Goal: Information Seeking & Learning: Learn about a topic

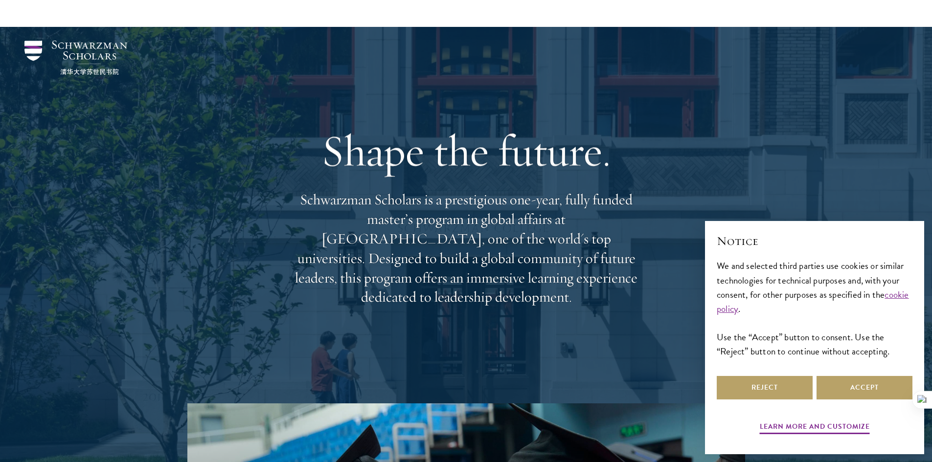
scroll to position [293, 0]
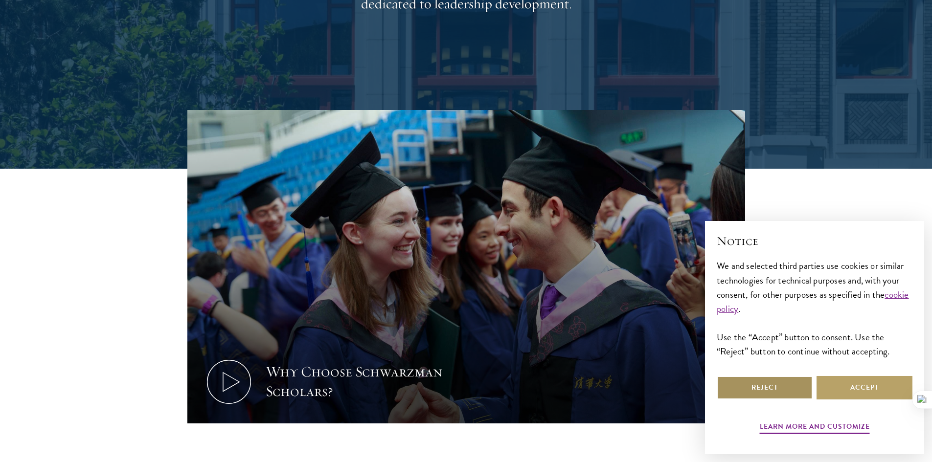
click at [786, 386] on button "Reject" at bounding box center [764, 387] width 96 height 23
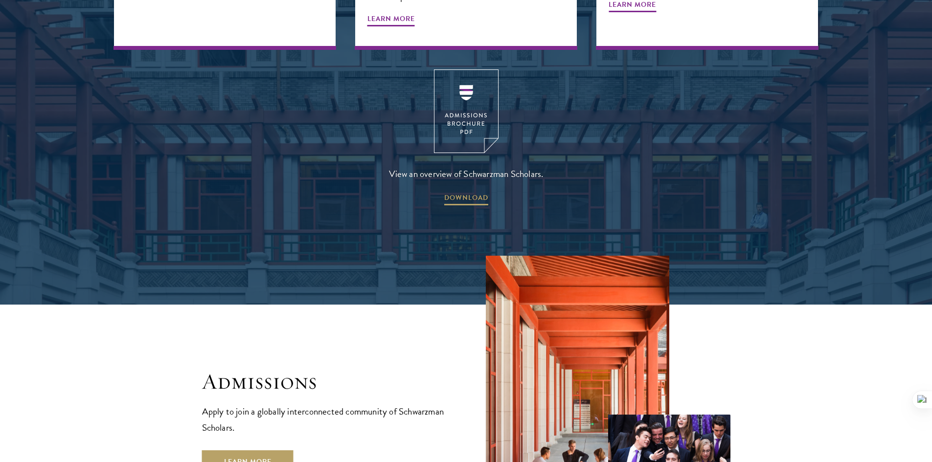
scroll to position [1614, 0]
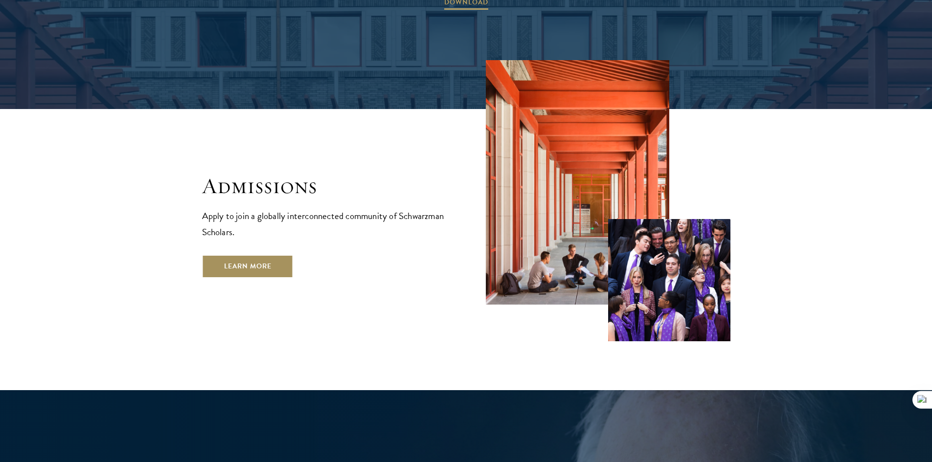
click at [224, 255] on link "Learn More" at bounding box center [247, 266] width 91 height 23
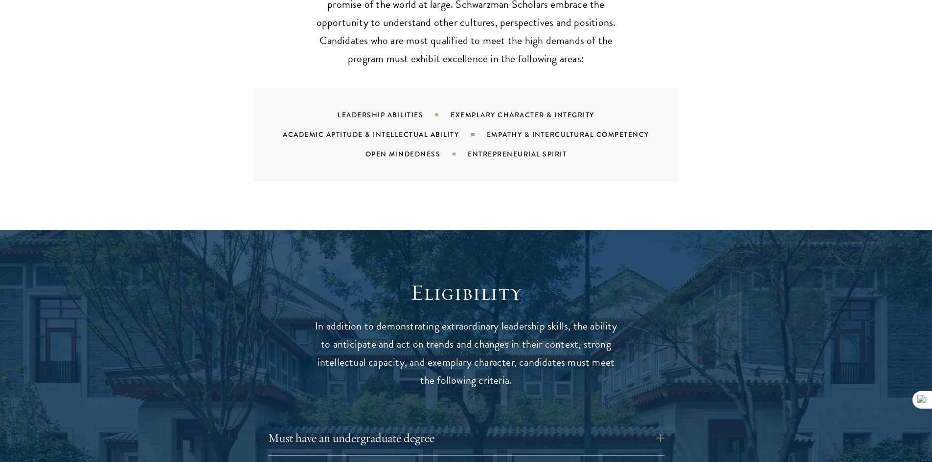
scroll to position [1222, 0]
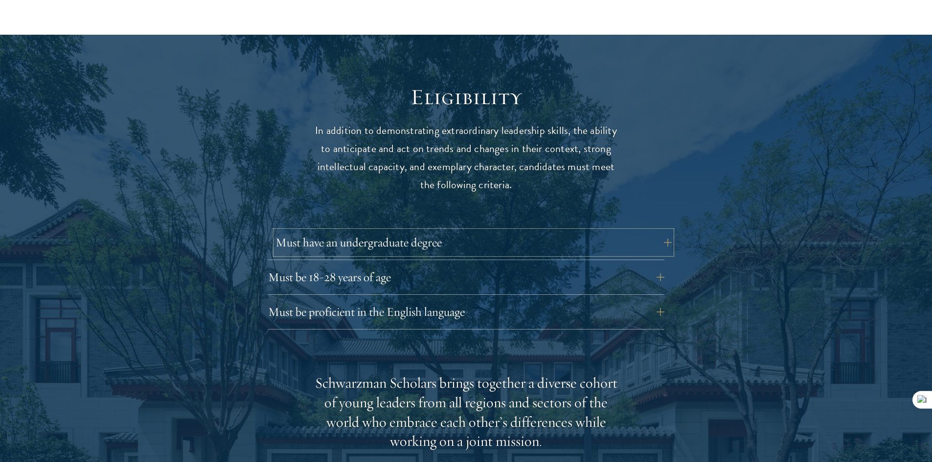
click at [433, 231] on button "Must have an undergraduate degree" at bounding box center [473, 242] width 396 height 23
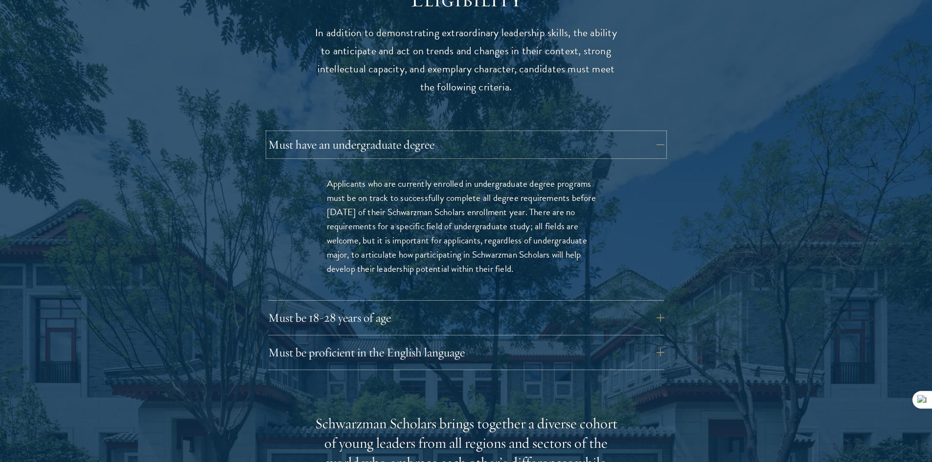
scroll to position [1369, 0]
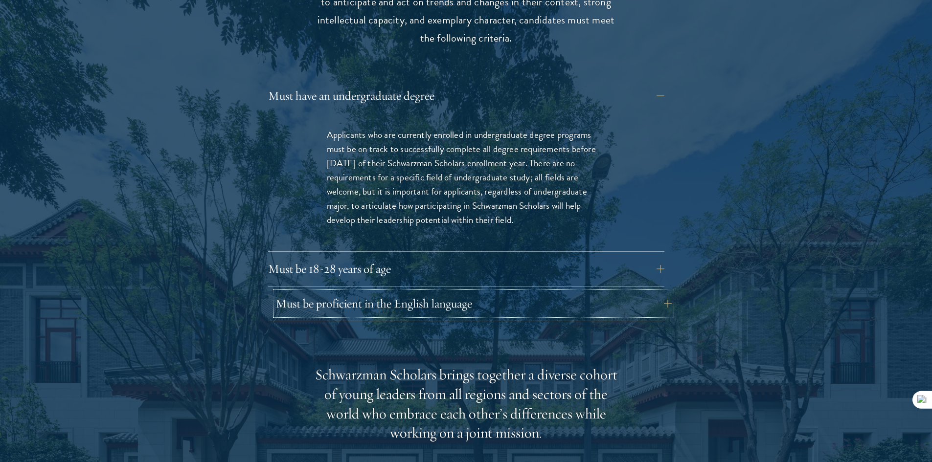
click at [321, 292] on button "Must be proficient in the English language" at bounding box center [473, 303] width 396 height 23
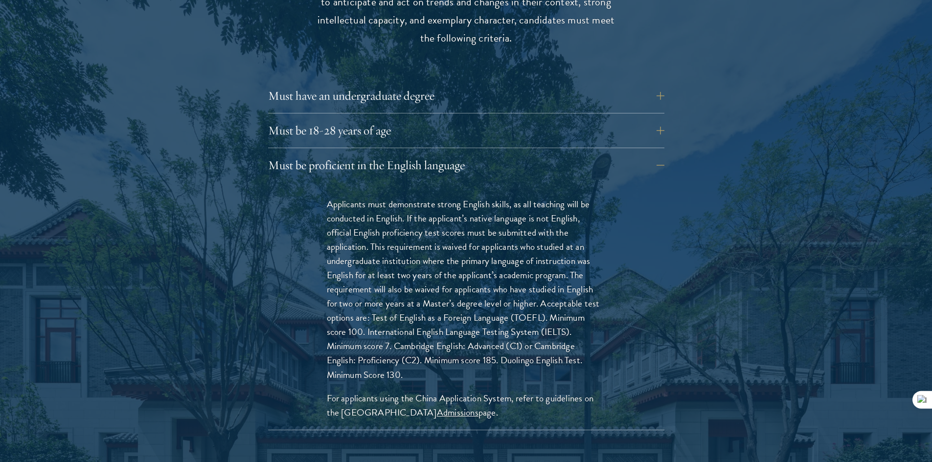
click at [480, 124] on div "Must be 18-28 years of age Candidates must be at least 18 but not yet 29 years …" at bounding box center [466, 133] width 396 height 29
click at [488, 119] on button "Must be 18-28 years of age" at bounding box center [473, 130] width 396 height 23
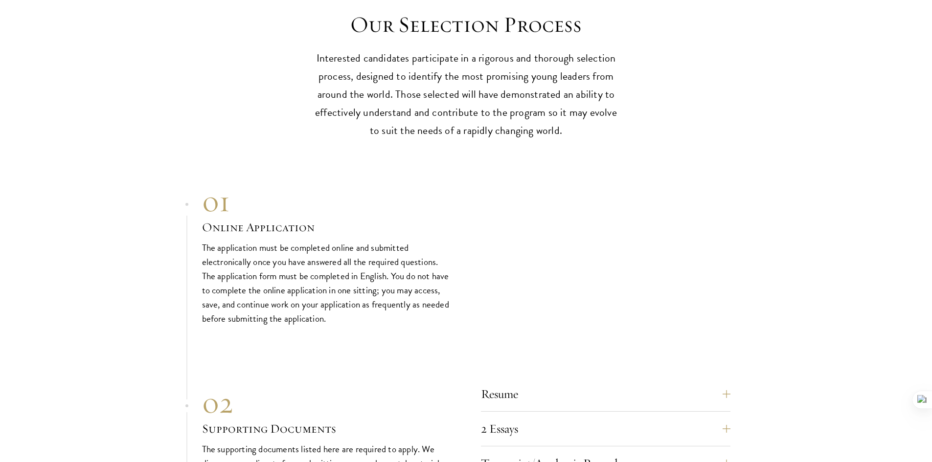
scroll to position [3032, 0]
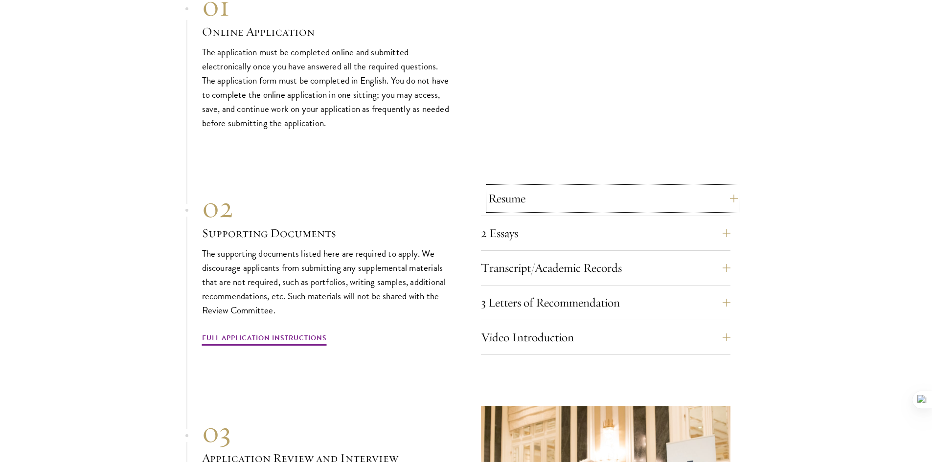
click at [683, 187] on button "Resume" at bounding box center [612, 198] width 249 height 23
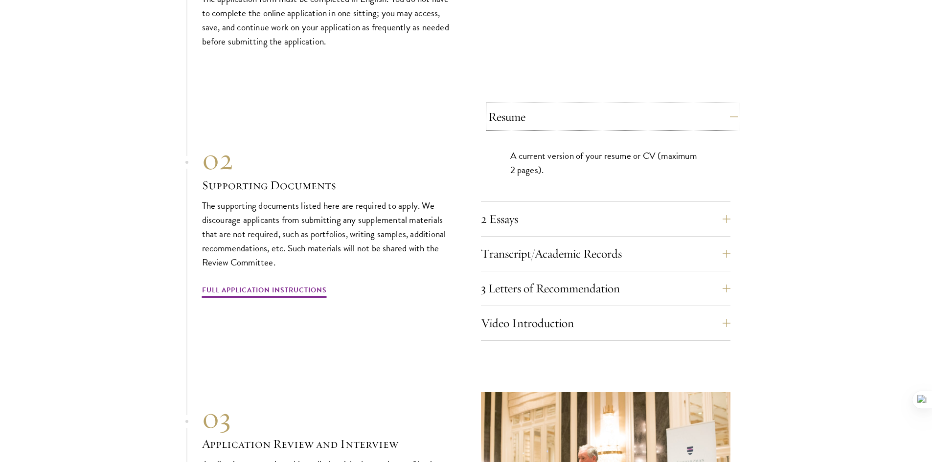
scroll to position [2950, 0]
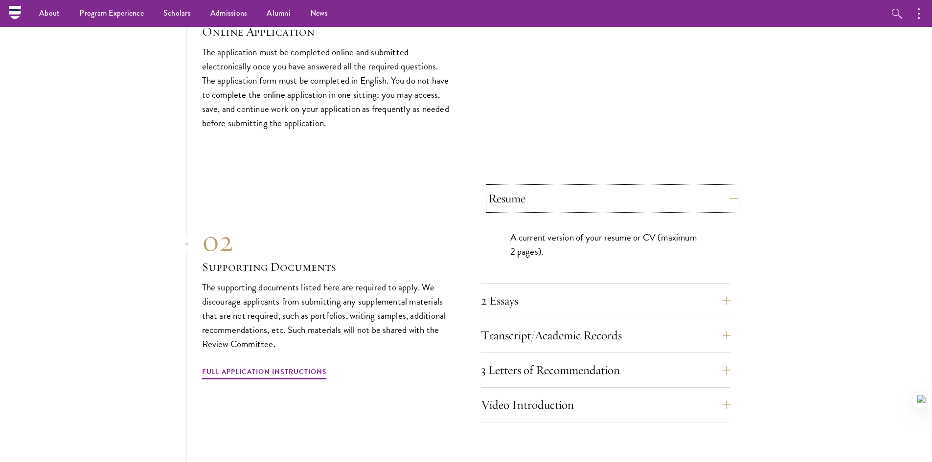
click at [683, 187] on button "Resume" at bounding box center [612, 198] width 249 height 23
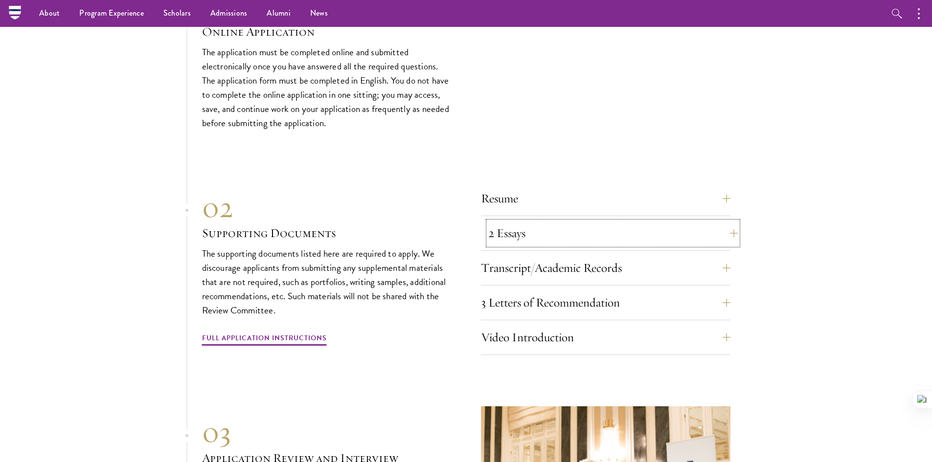
click at [618, 222] on button "2 Essays" at bounding box center [612, 233] width 249 height 23
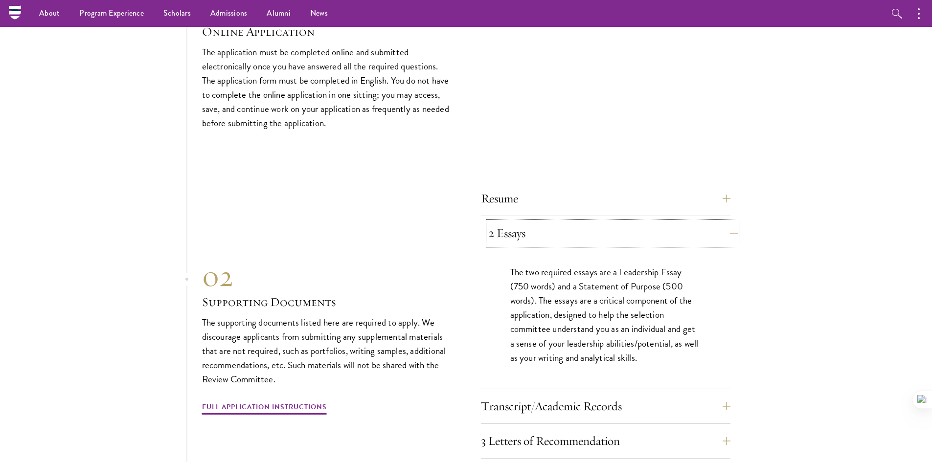
click at [618, 222] on button "2 Essays" at bounding box center [612, 233] width 249 height 23
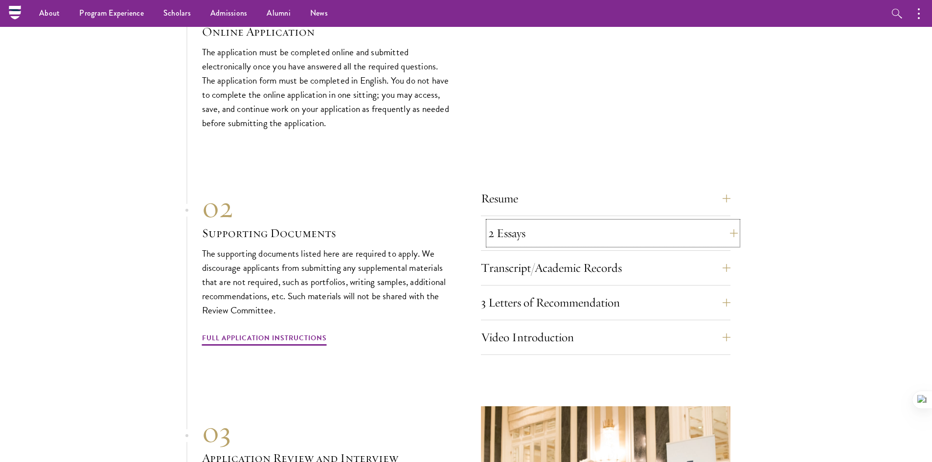
scroll to position [2999, 0]
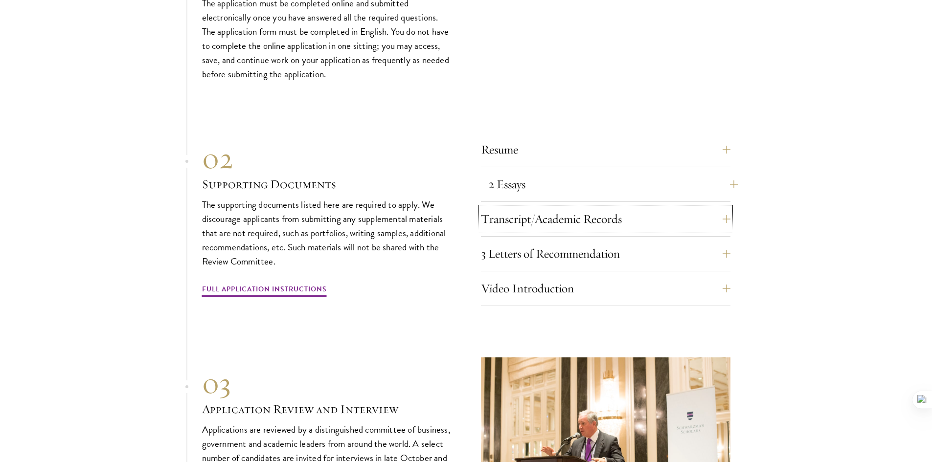
click at [618, 207] on button "Transcript/Academic Records" at bounding box center [605, 218] width 249 height 23
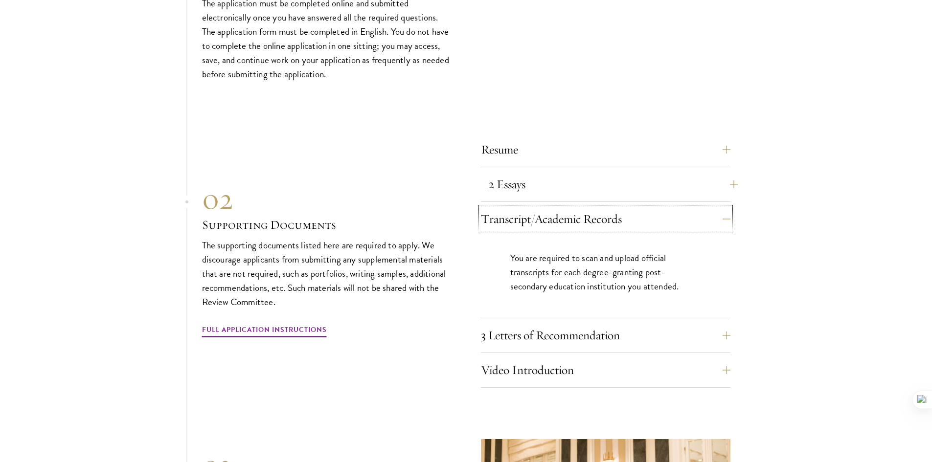
click at [618, 207] on button "Transcript/Academic Records" at bounding box center [605, 218] width 249 height 23
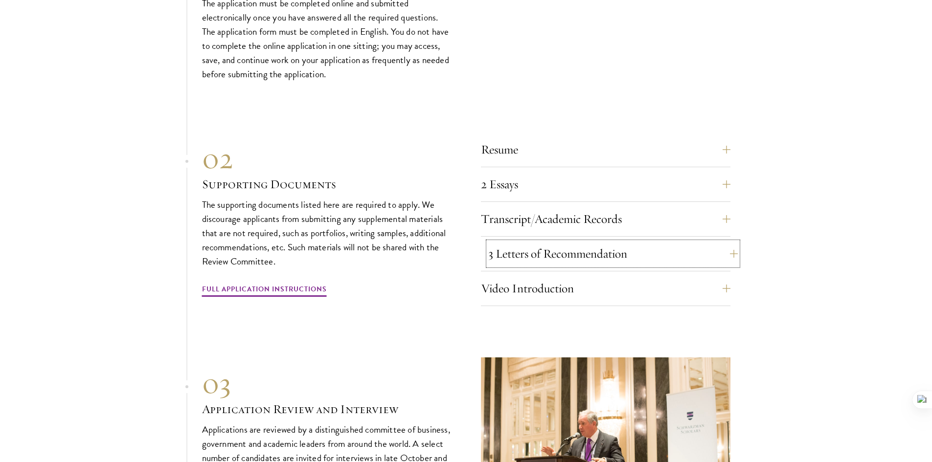
click at [541, 242] on button "3 Letters of Recommendation" at bounding box center [612, 253] width 249 height 23
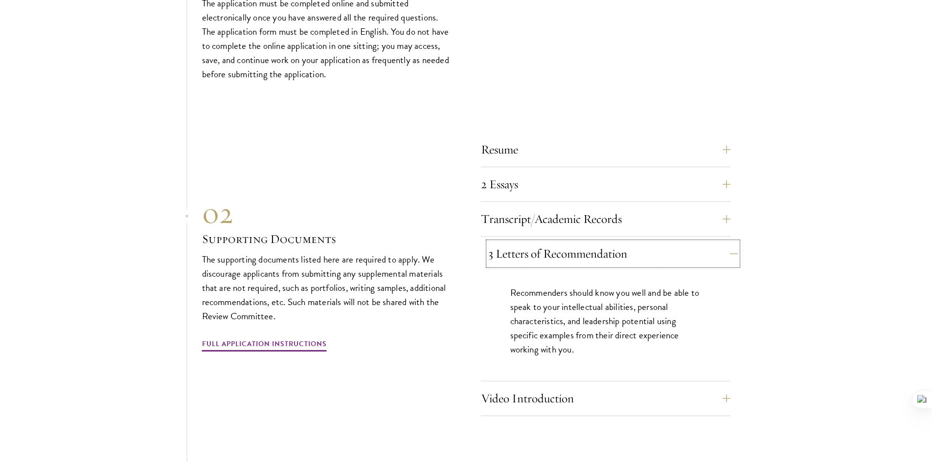
scroll to position [3097, 0]
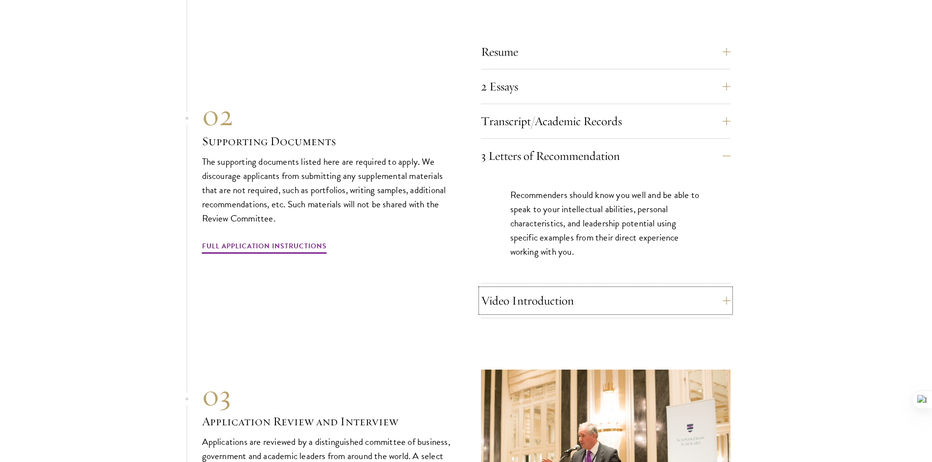
click at [513, 289] on button "Video Introduction" at bounding box center [605, 300] width 249 height 23
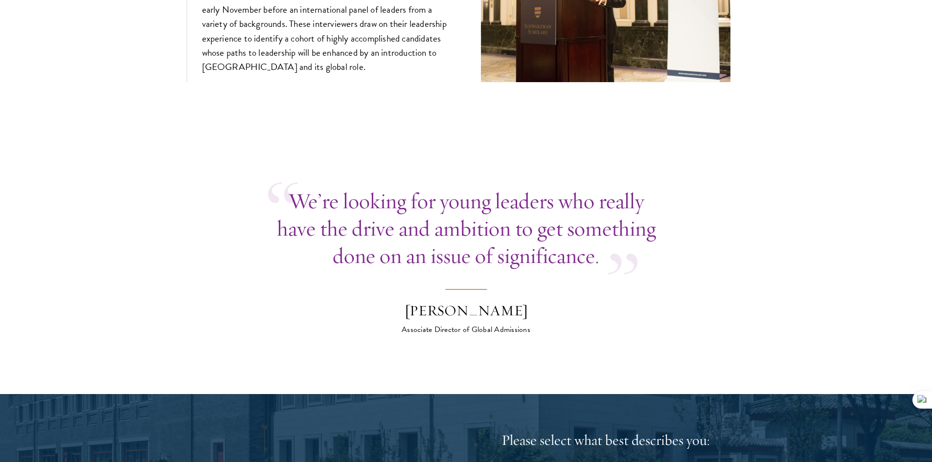
scroll to position [3830, 0]
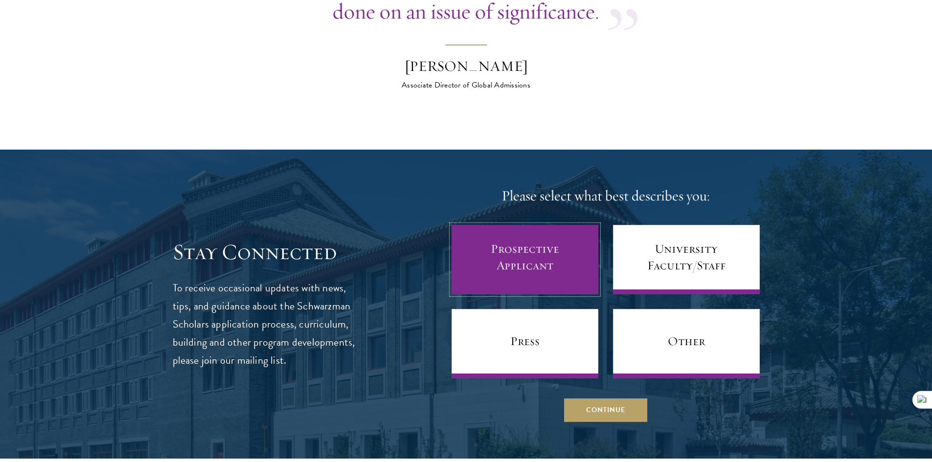
click at [508, 232] on link "Prospective Applicant" at bounding box center [524, 259] width 147 height 69
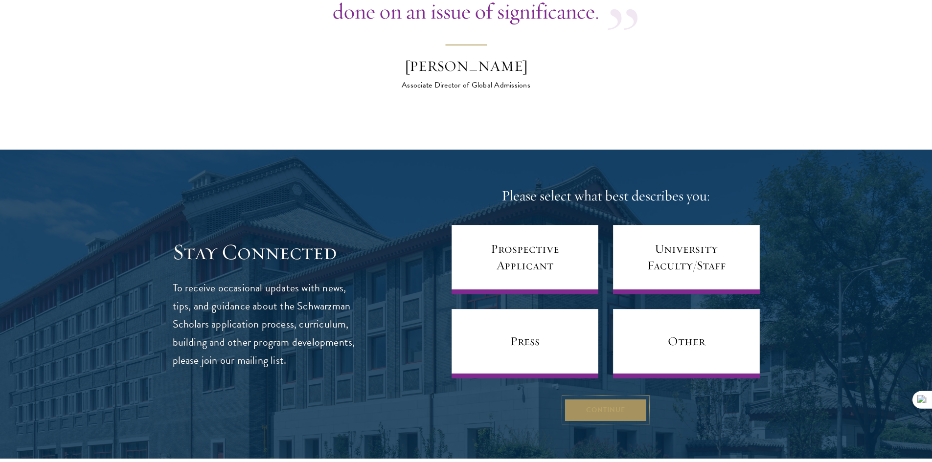
click at [582, 398] on button "Continue" at bounding box center [605, 409] width 83 height 23
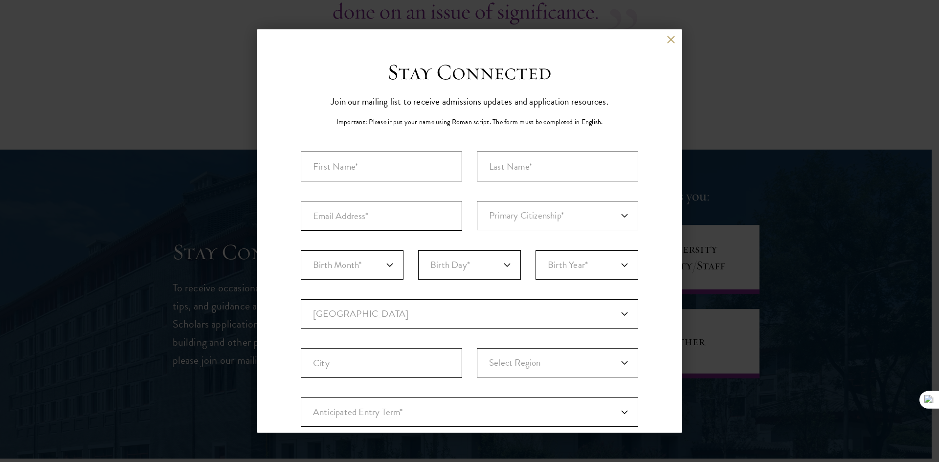
click at [667, 38] on div "Back" at bounding box center [469, 46] width 425 height 23
click at [666, 39] on button at bounding box center [670, 39] width 8 height 8
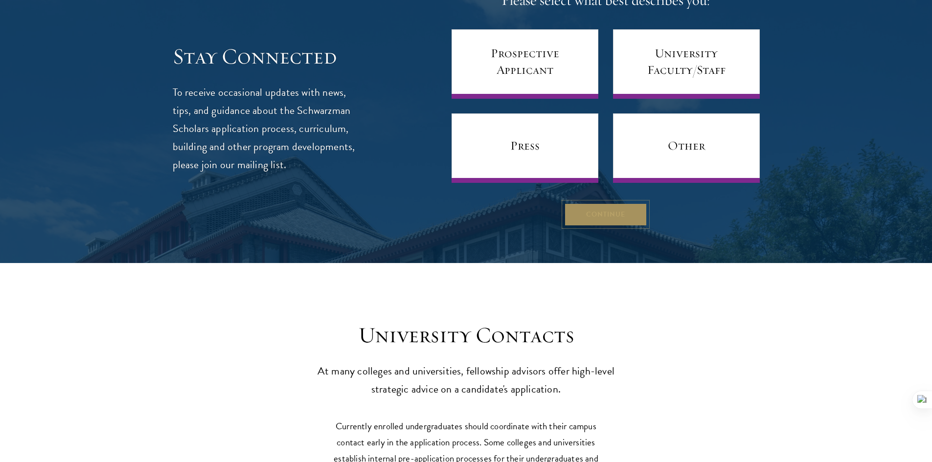
scroll to position [4270, 0]
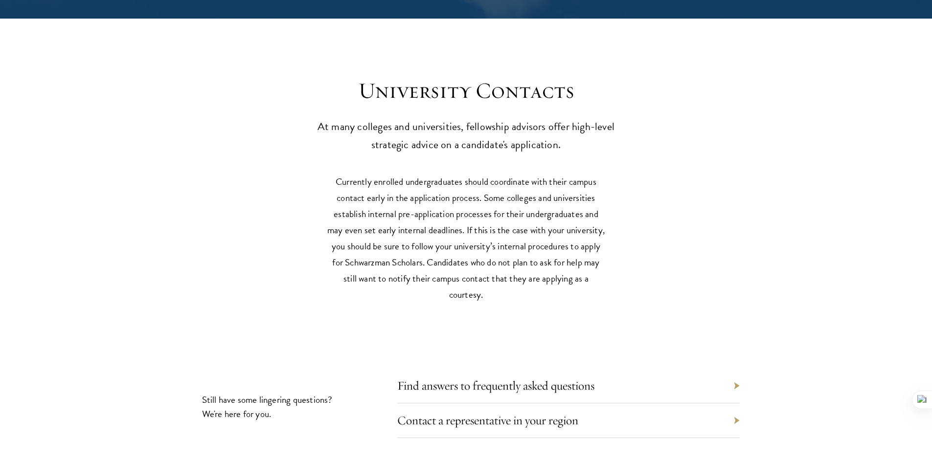
click at [510, 369] on div "Find answers to frequently asked questions" at bounding box center [568, 386] width 342 height 35
click at [519, 378] on link "Find answers to frequently asked questions" at bounding box center [502, 385] width 197 height 15
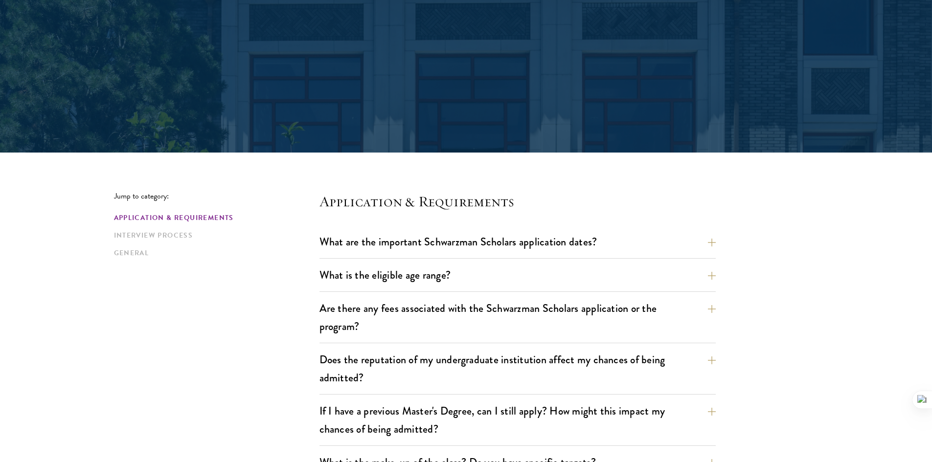
scroll to position [147, 0]
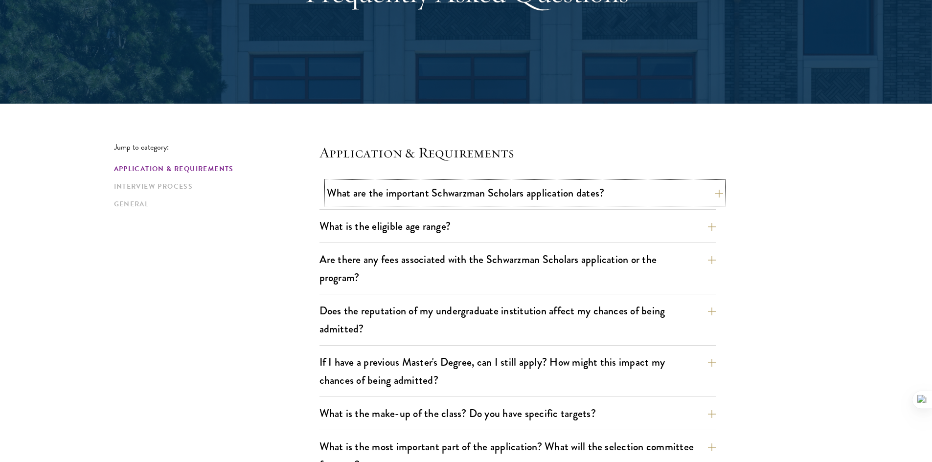
click at [514, 194] on button "What are the important Schwarzman Scholars application dates?" at bounding box center [525, 193] width 396 height 22
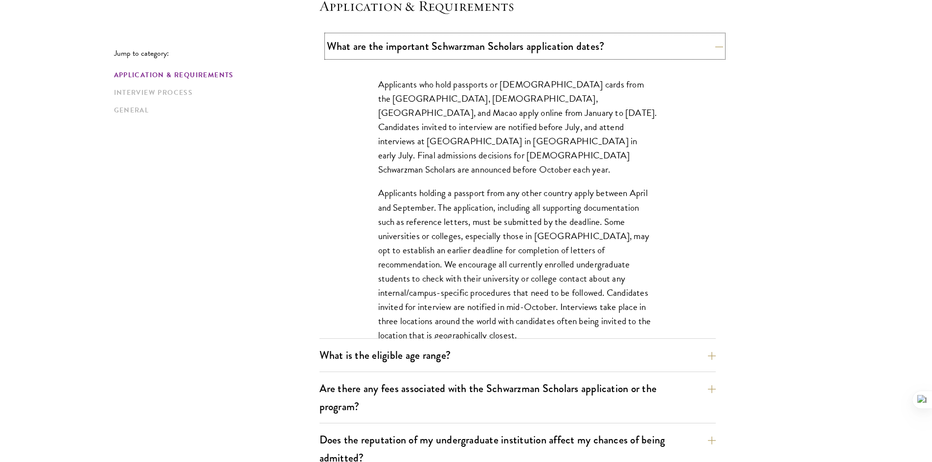
scroll to position [440, 0]
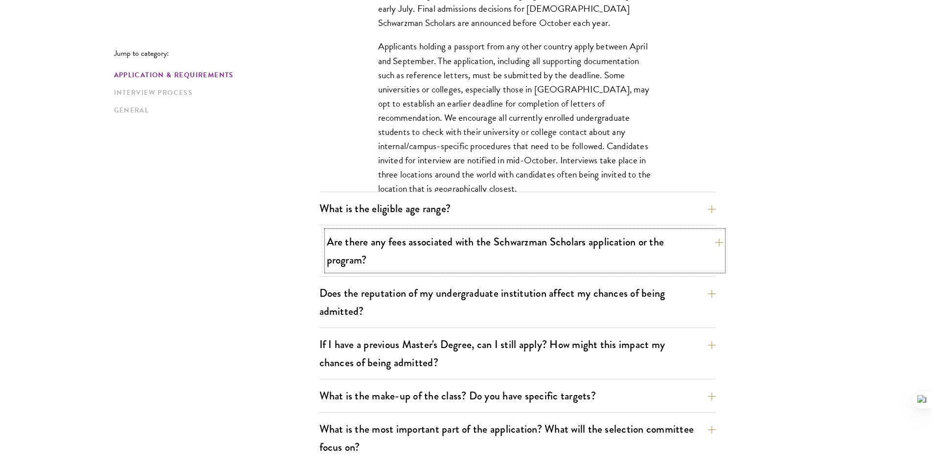
click at [534, 238] on button "Are there any fees associated with the Schwarzman Scholars application or the p…" at bounding box center [525, 251] width 396 height 40
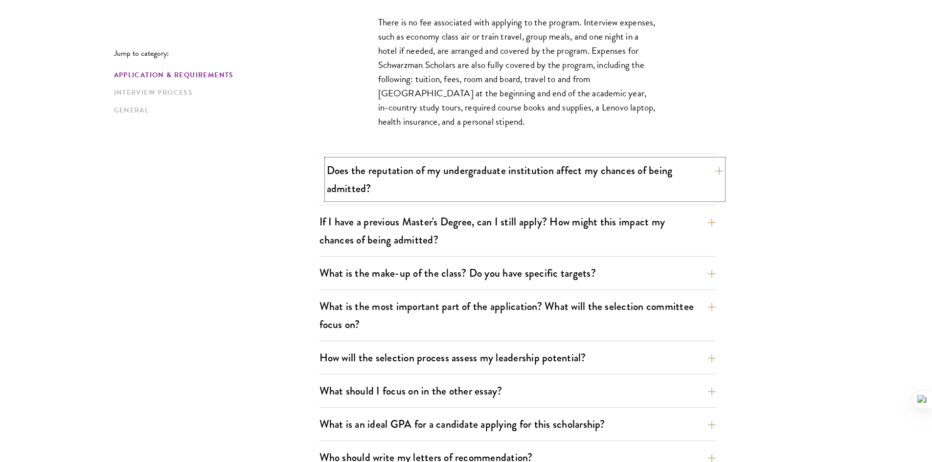
click at [546, 188] on button "Does the reputation of my undergraduate institution affect my chances of being …" at bounding box center [525, 179] width 396 height 40
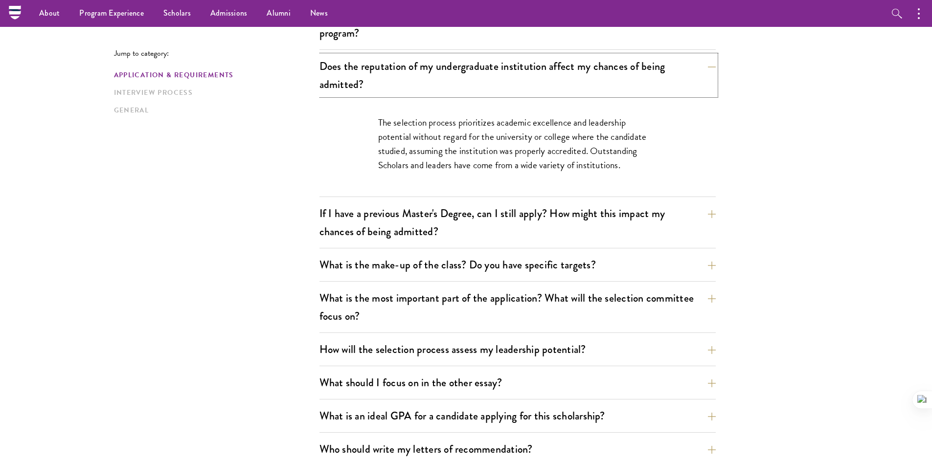
scroll to position [244, 0]
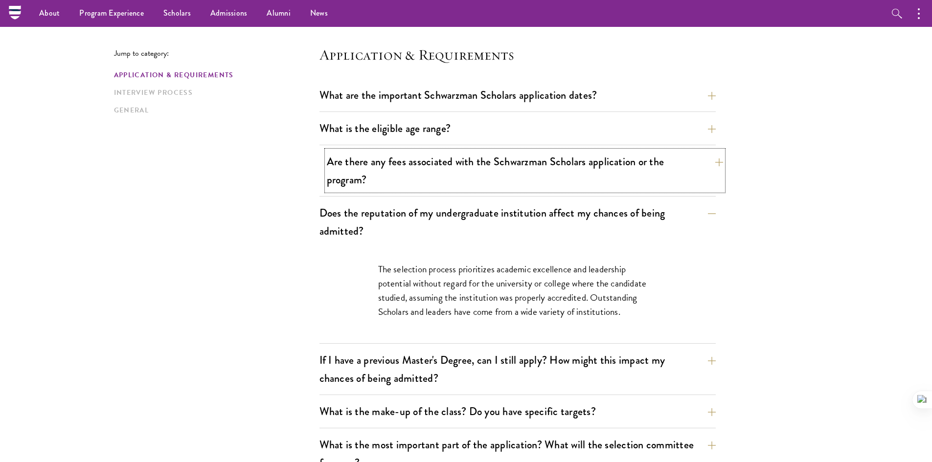
click at [420, 167] on button "Are there any fees associated with the Schwarzman Scholars application or the p…" at bounding box center [525, 171] width 396 height 40
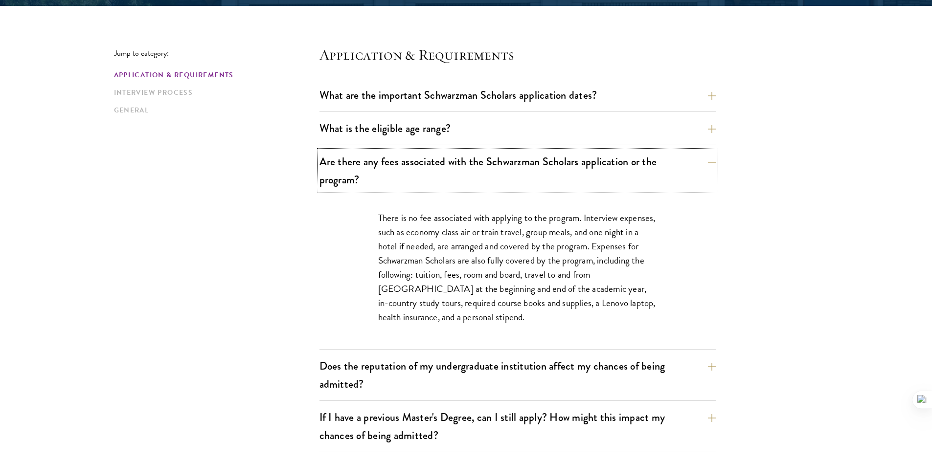
scroll to position [440, 0]
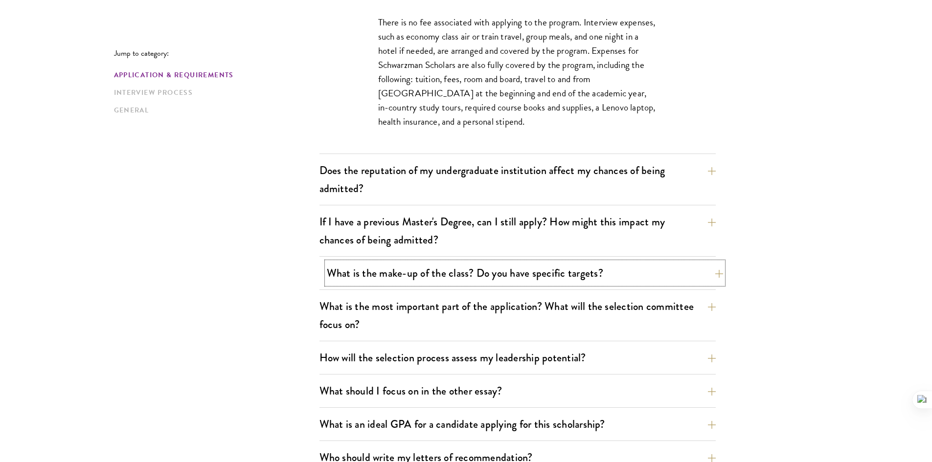
click at [382, 274] on button "What is the make-up of the class? Do you have specific targets?" at bounding box center [525, 273] width 396 height 22
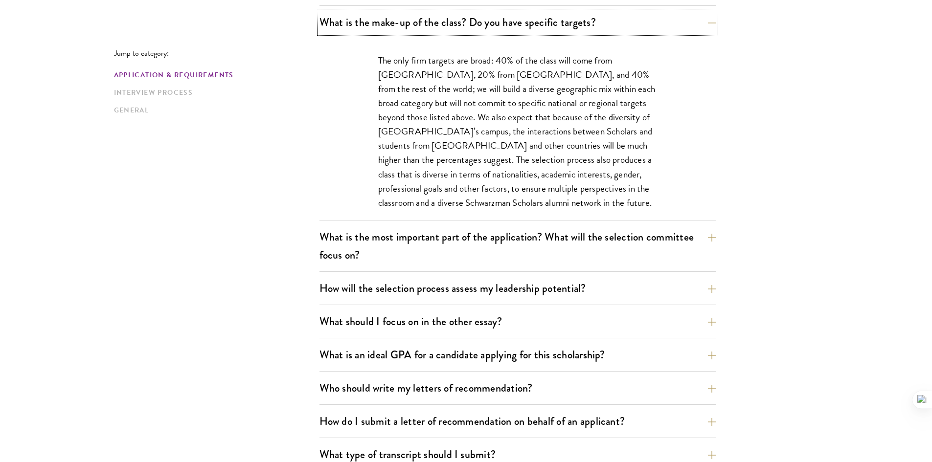
scroll to position [636, 0]
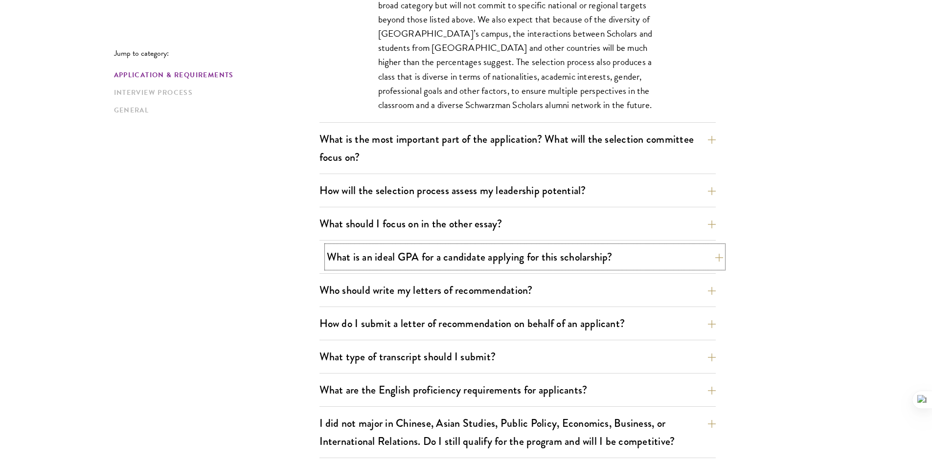
click at [426, 258] on button "What is an ideal GPA for a candidate applying for this scholarship?" at bounding box center [525, 257] width 396 height 22
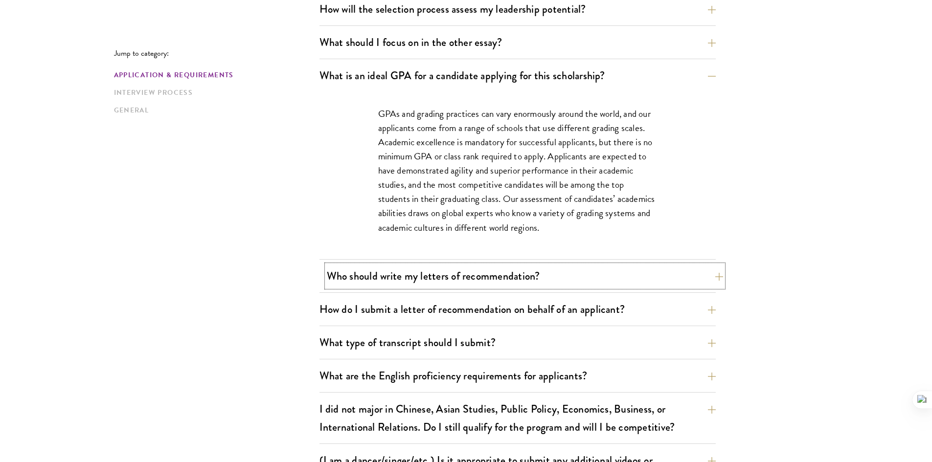
click at [408, 271] on button "Who should write my letters of recommendation?" at bounding box center [525, 276] width 396 height 22
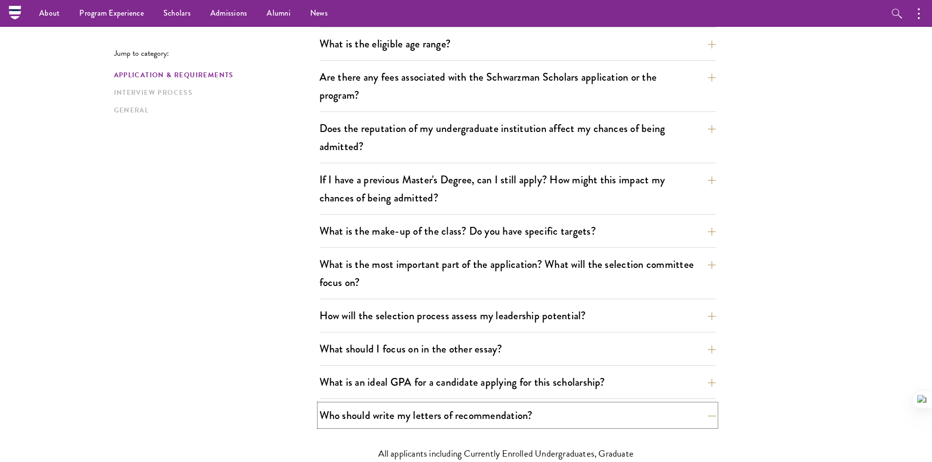
scroll to position [321, 0]
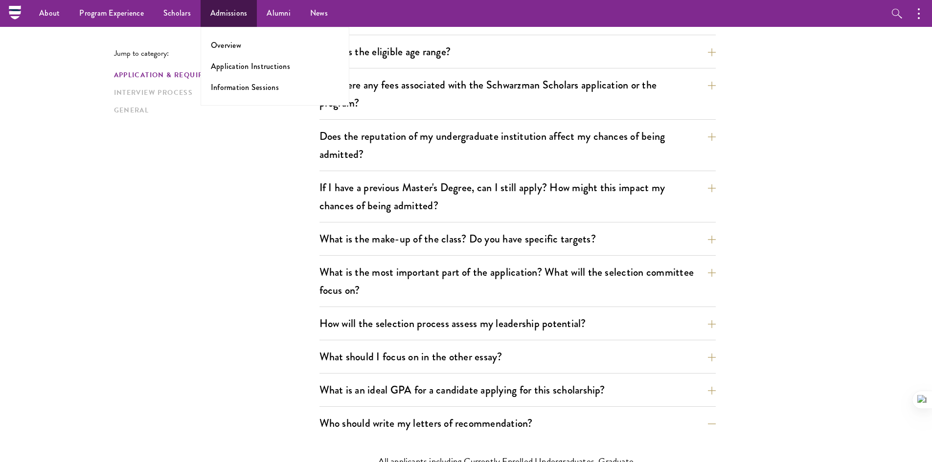
click at [225, 53] on ul "Overview Application Instructions Information Sessions" at bounding box center [274, 66] width 149 height 79
click at [224, 41] on link "Overview" at bounding box center [226, 45] width 30 height 11
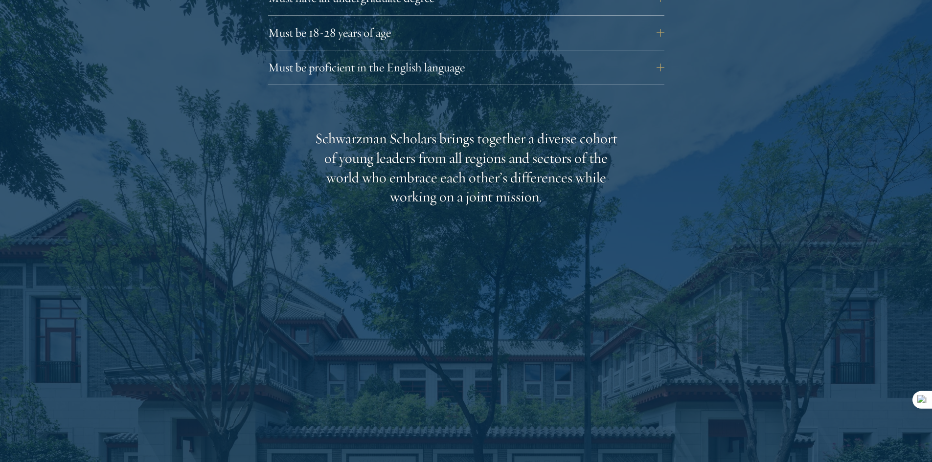
scroll to position [1271, 0]
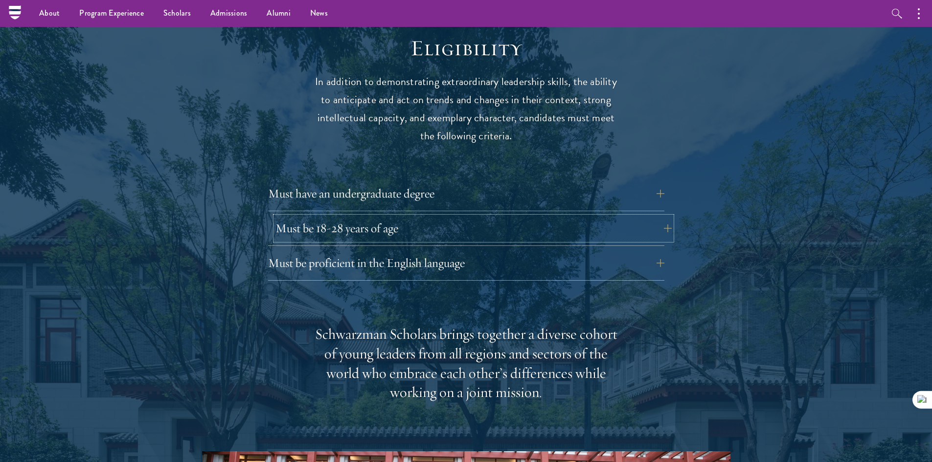
click at [364, 217] on button "Must be 18-28 years of age" at bounding box center [473, 228] width 396 height 23
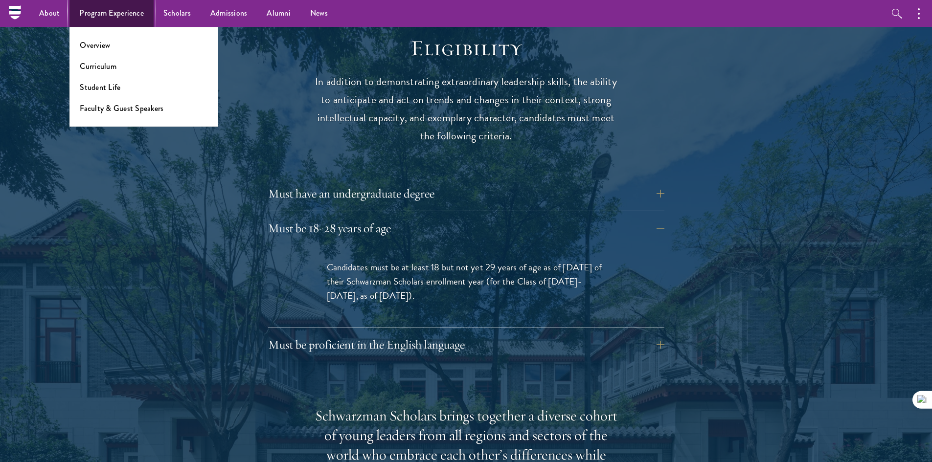
click at [116, 21] on link "Program Experience" at bounding box center [111, 13] width 84 height 27
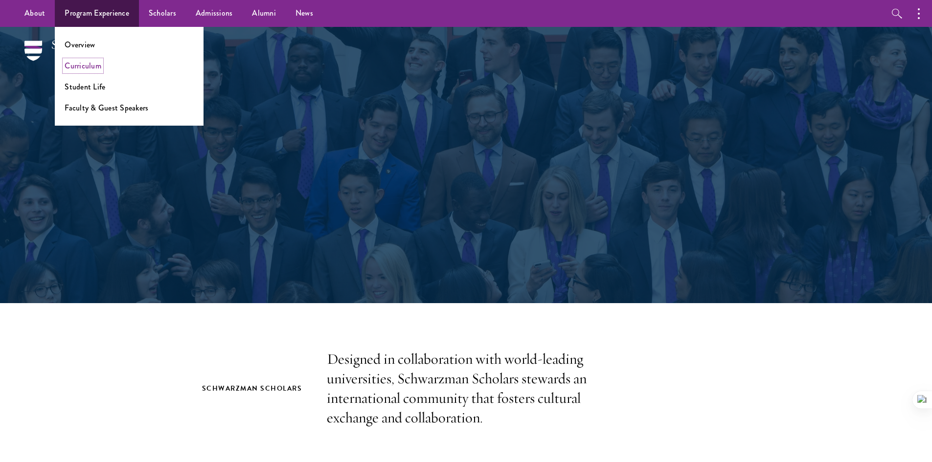
click at [94, 62] on link "Curriculum" at bounding box center [83, 65] width 37 height 11
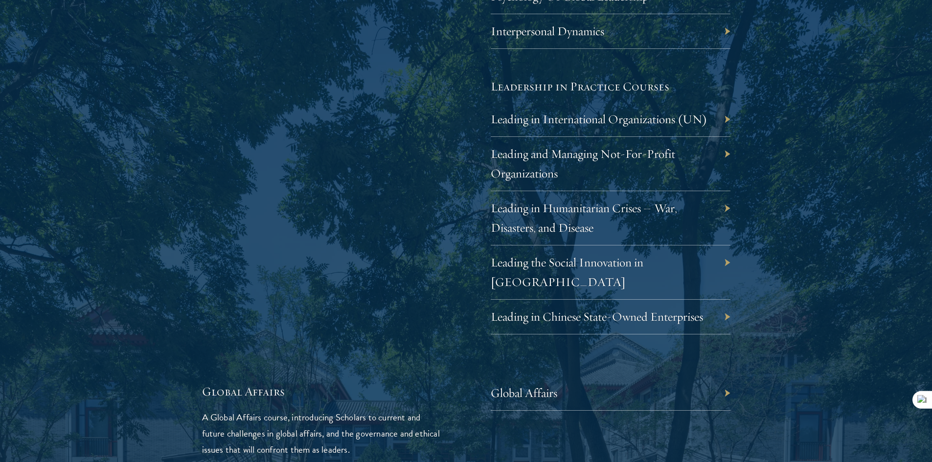
scroll to position [2054, 0]
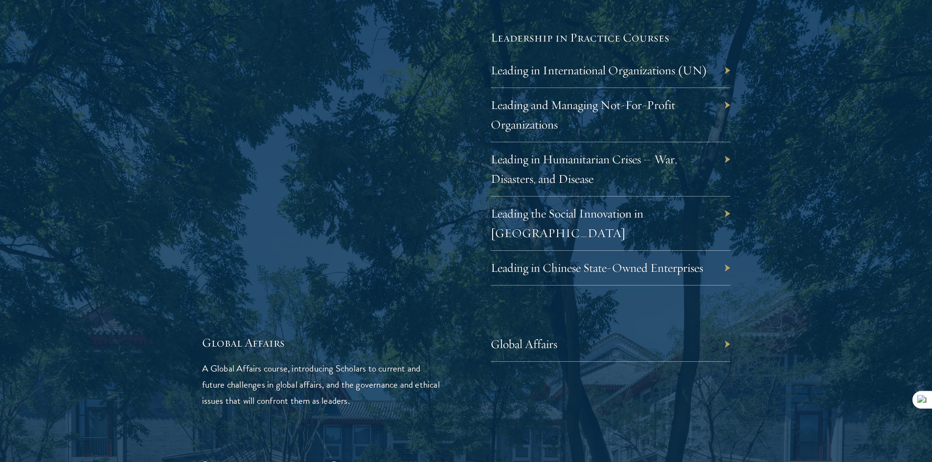
click at [547, 149] on div "Leading in Humanitarian Crises – War, Disasters, and Disease" at bounding box center [610, 169] width 240 height 54
click at [549, 169] on div "Leading in Humanitarian Crises – War, Disasters, and Disease" at bounding box center [610, 169] width 240 height 54
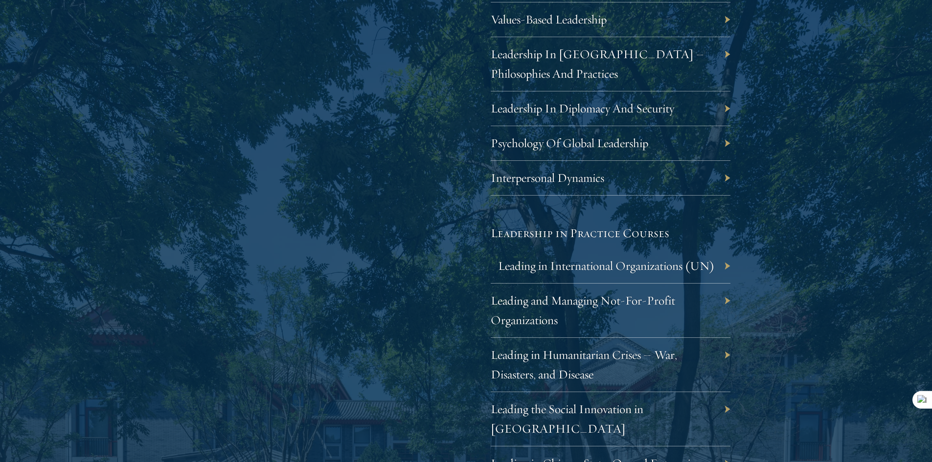
scroll to position [2151, 0]
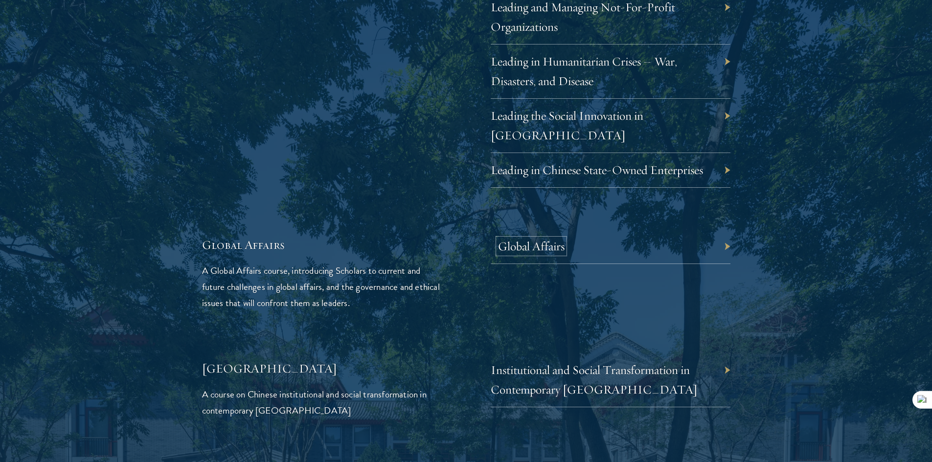
click at [544, 239] on link "Global Affairs" at bounding box center [531, 246] width 67 height 15
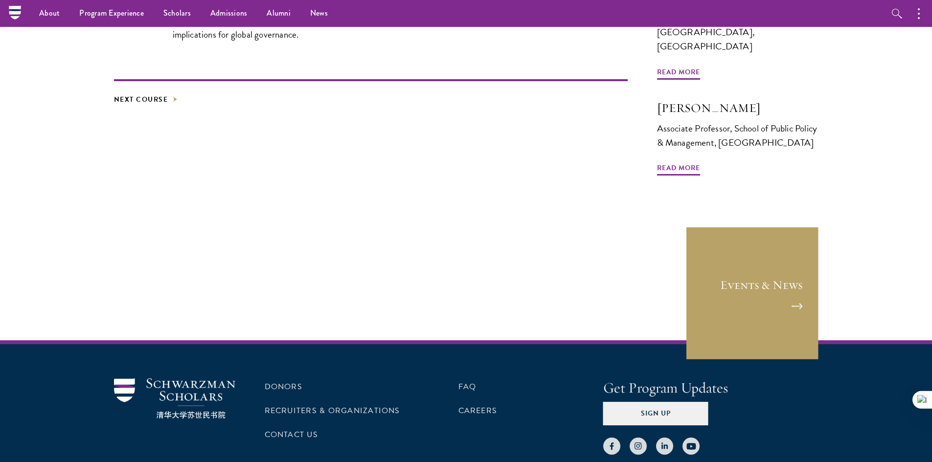
scroll to position [244, 0]
